Goal: Task Accomplishment & Management: Use online tool/utility

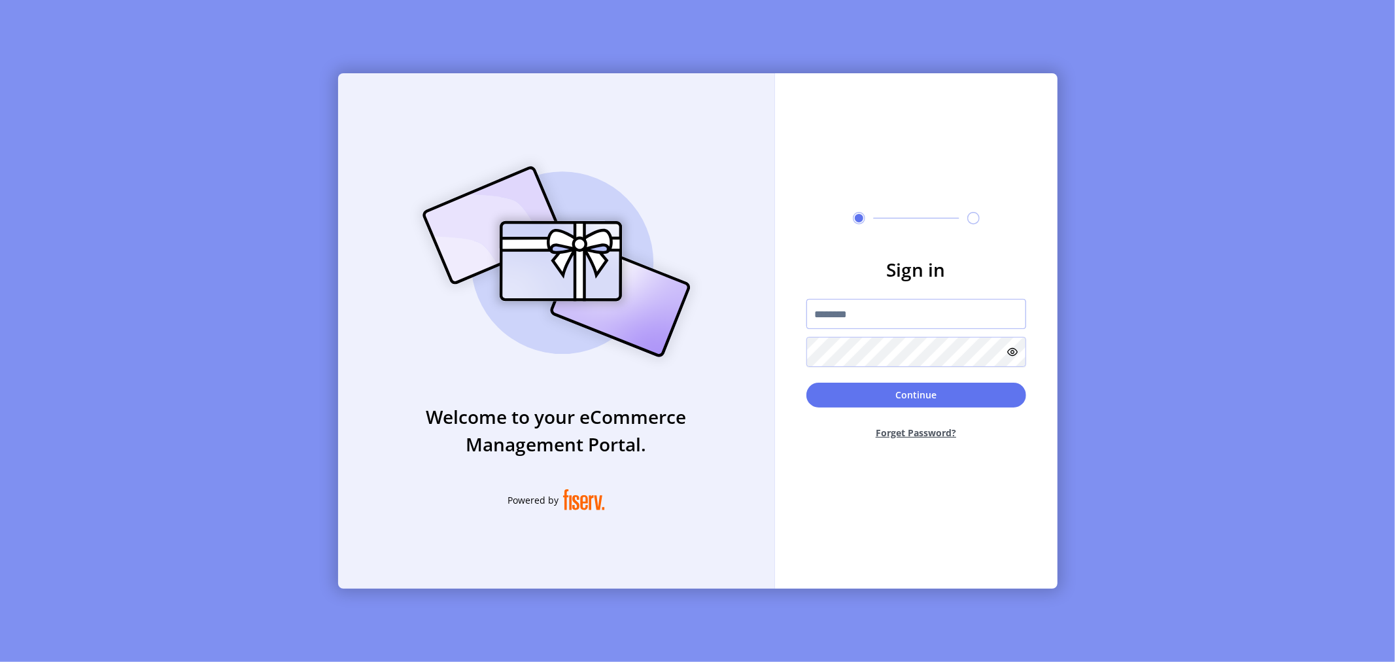
click at [848, 315] on input "text" at bounding box center [917, 314] width 220 height 30
type input "**********"
click at [807, 383] on button "Continue" at bounding box center [917, 395] width 220 height 25
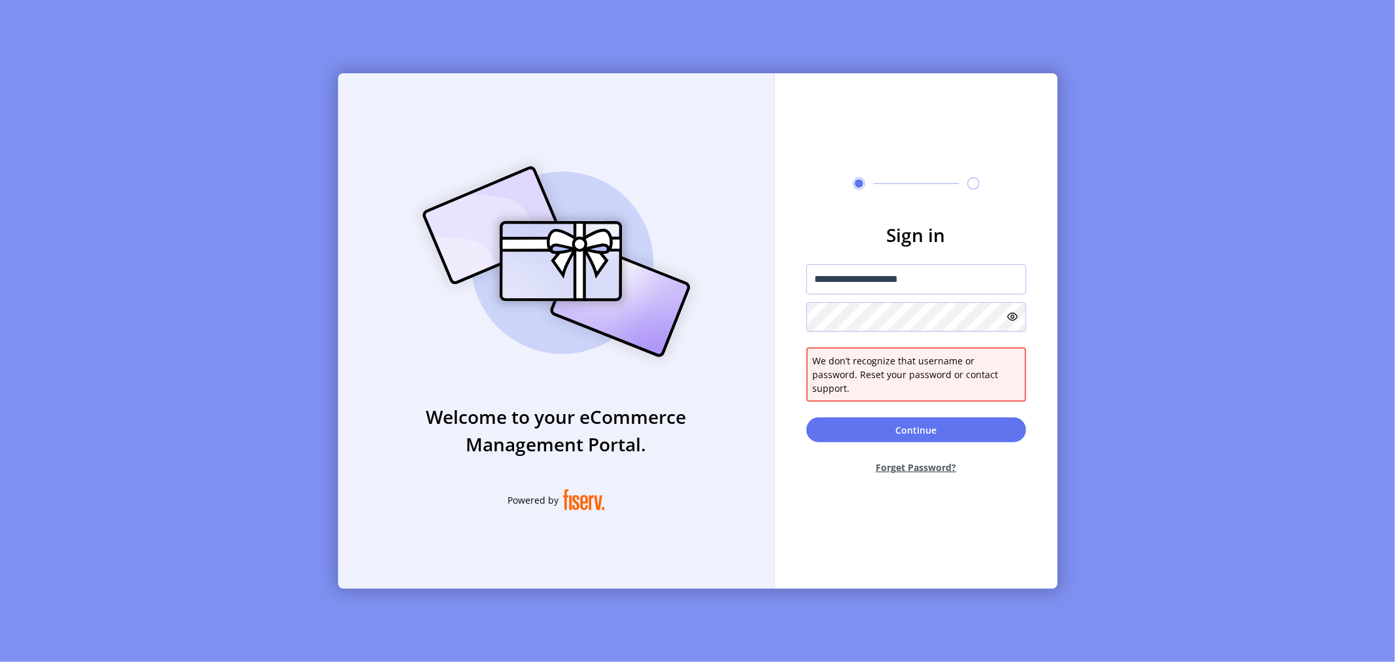
click at [1011, 321] on icon at bounding box center [1013, 316] width 10 height 10
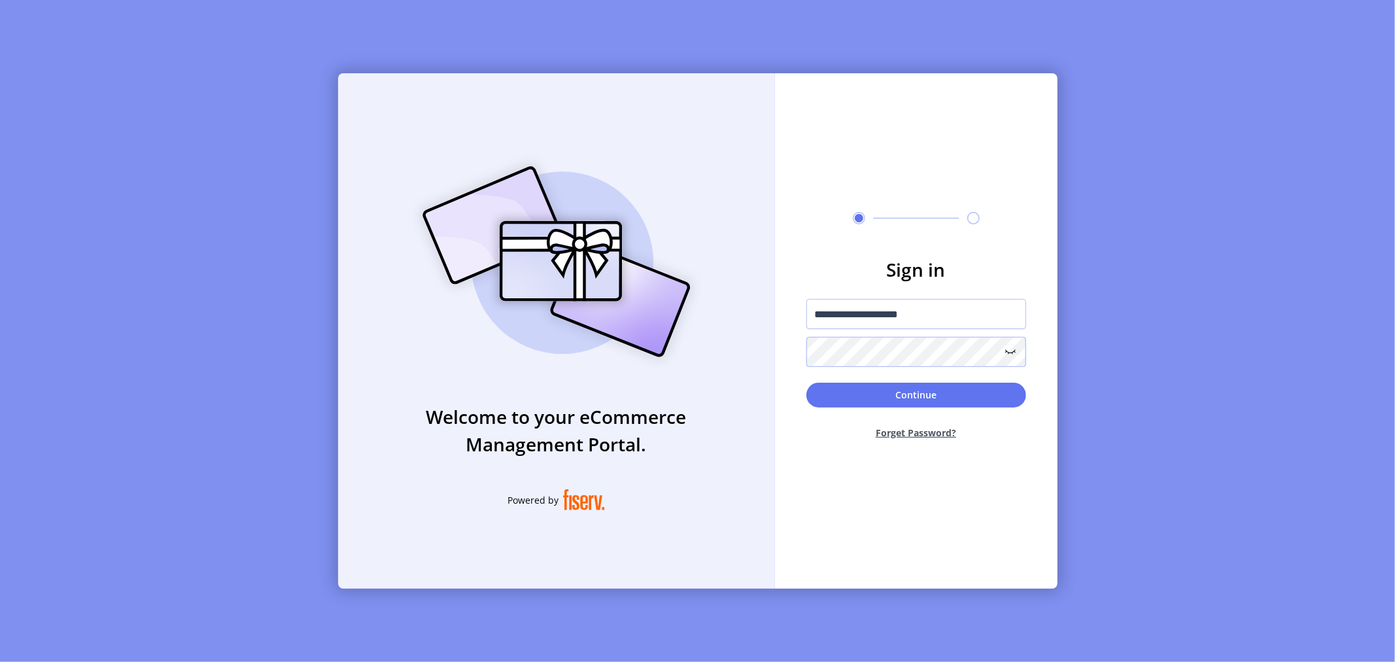
click at [807, 383] on button "Continue" at bounding box center [917, 395] width 220 height 25
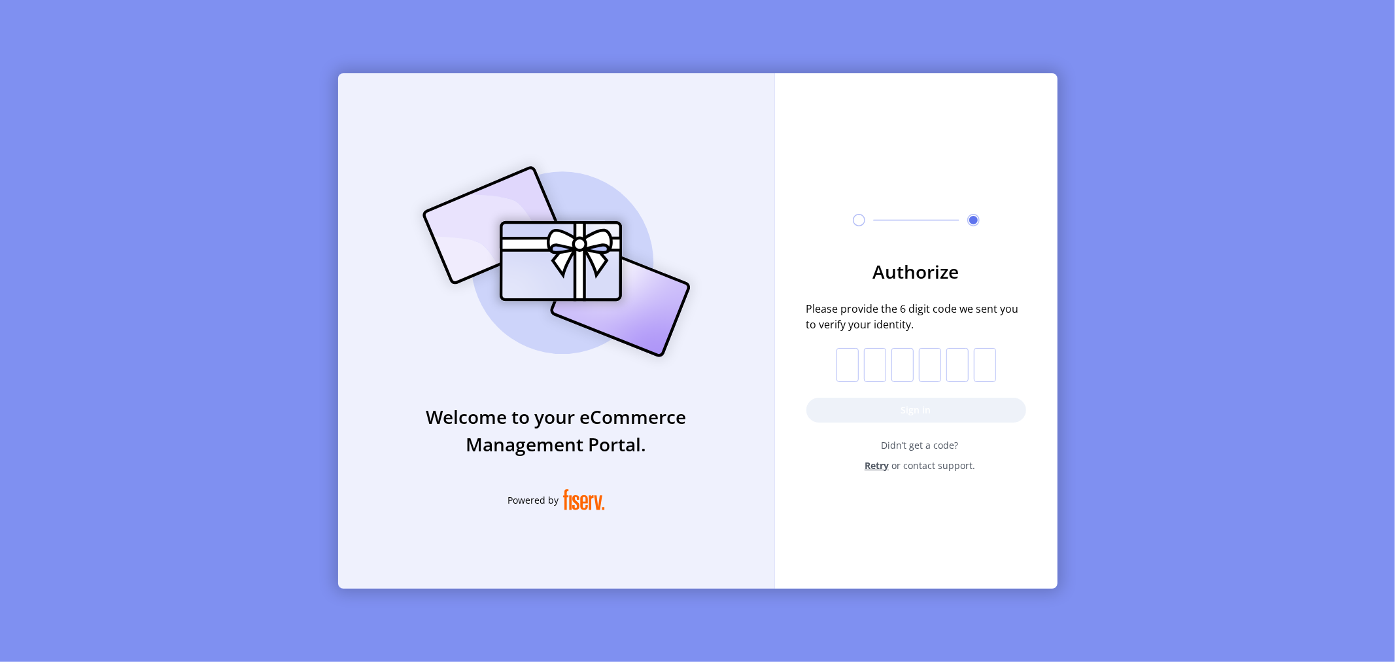
click at [849, 362] on input "text" at bounding box center [848, 365] width 22 height 34
paste input "*"
type input "*"
click at [904, 404] on button "Sign in" at bounding box center [917, 410] width 220 height 25
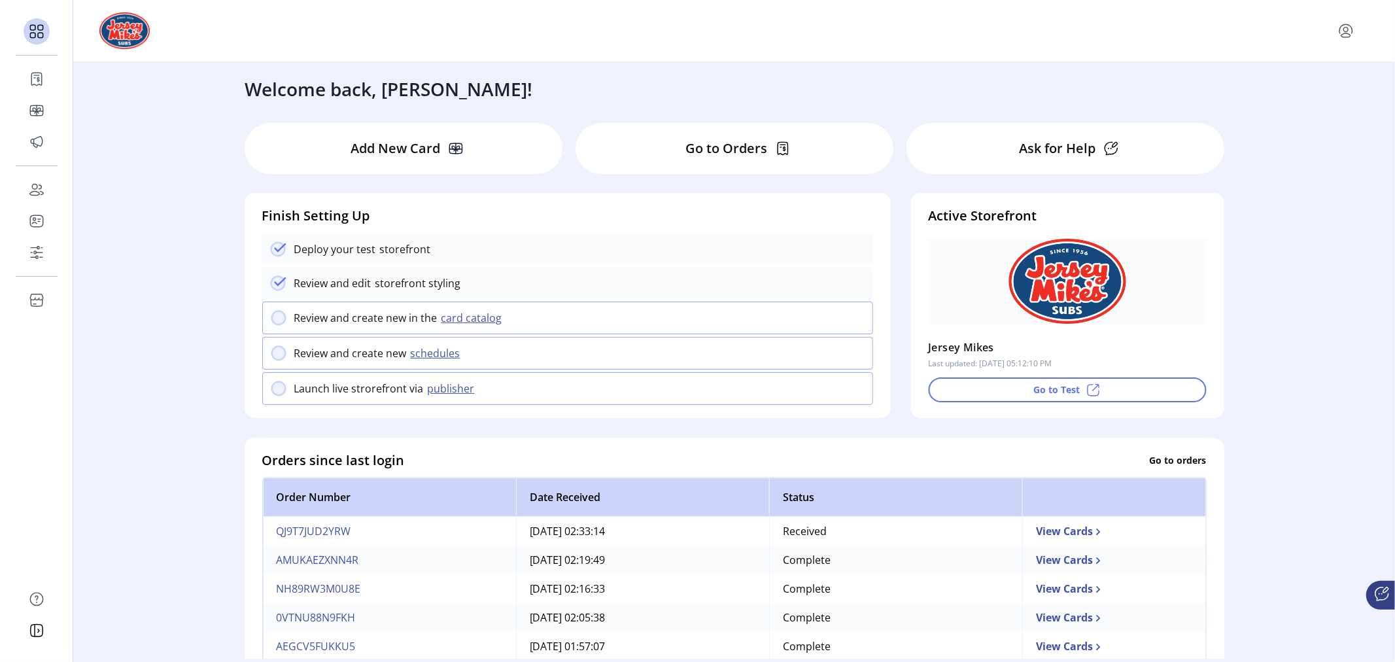
click at [422, 351] on button "schedules" at bounding box center [437, 353] width 61 height 16
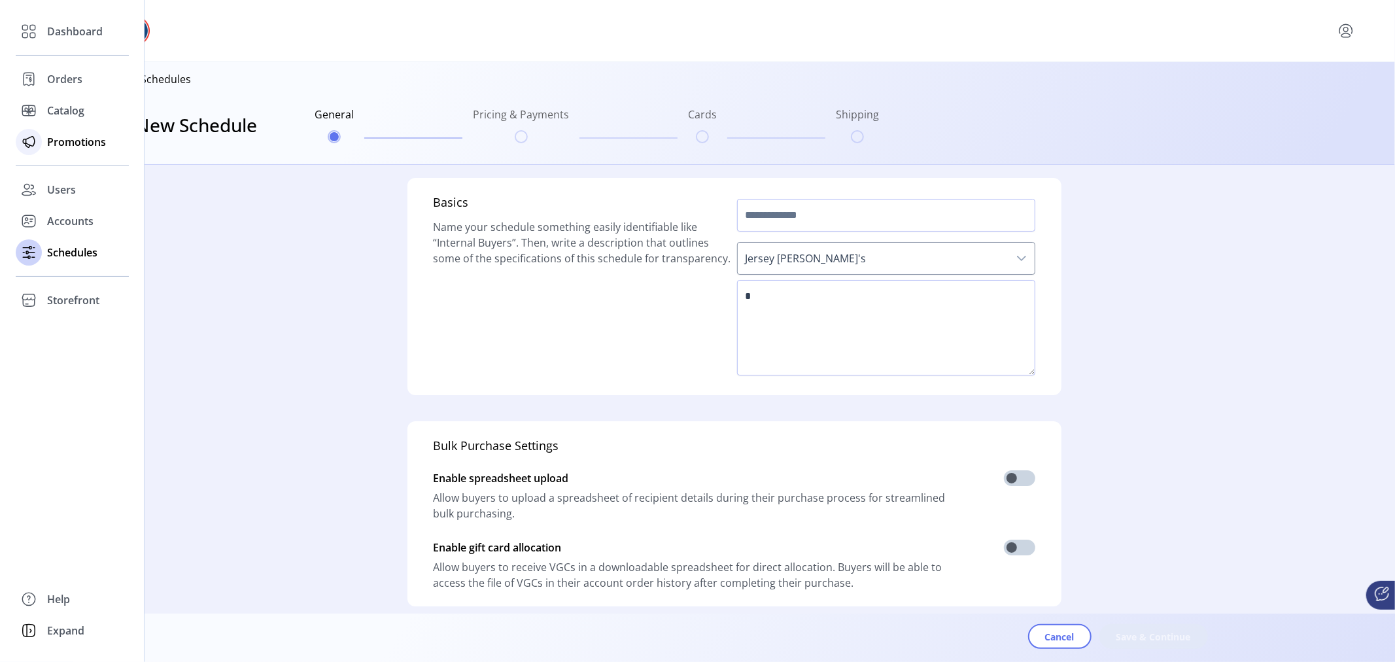
click at [81, 146] on span "Promotions" at bounding box center [76, 142] width 59 height 16
